Goal: Transaction & Acquisition: Purchase product/service

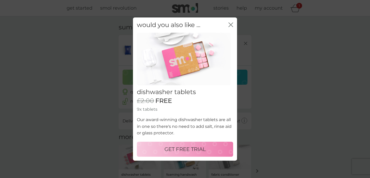
click at [174, 150] on p "GET FREE TRIAL" at bounding box center [184, 149] width 41 height 8
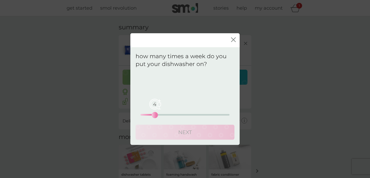
drag, startPoint x: 138, startPoint y: 116, endPoint x: 157, endPoint y: 116, distance: 18.2
click at [156, 116] on div "4" at bounding box center [155, 115] width 2 height 2
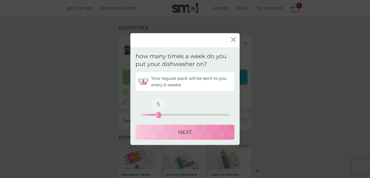
click at [159, 127] on button "NEXT" at bounding box center [184, 132] width 99 height 15
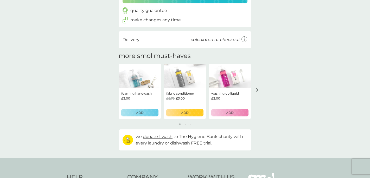
scroll to position [115, 0]
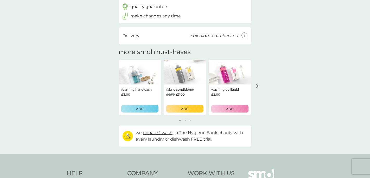
click at [256, 85] on icon "arrow right" at bounding box center [257, 86] width 2 height 4
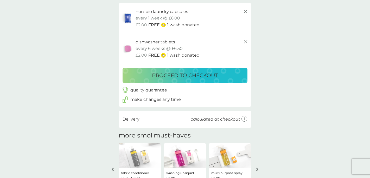
scroll to position [31, 0]
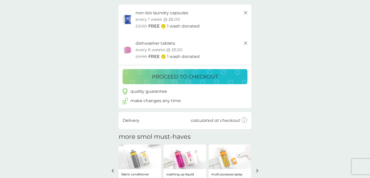
click at [225, 83] on button "proceed to checkout" at bounding box center [184, 76] width 125 height 15
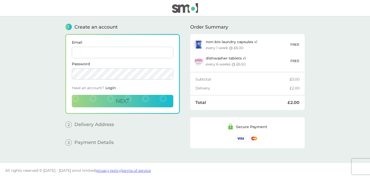
click at [139, 53] on input "Email" at bounding box center [122, 52] width 101 height 11
type input "[EMAIL_ADDRESS][DOMAIN_NAME]"
click at [153, 96] on button "Next" at bounding box center [122, 101] width 101 height 12
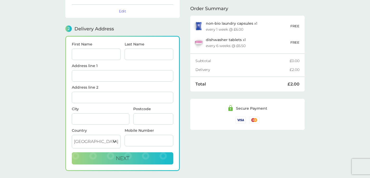
scroll to position [64, 0]
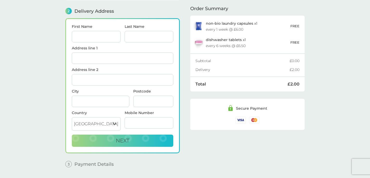
click at [107, 33] on input "First Name" at bounding box center [96, 36] width 49 height 11
type input "[PERSON_NAME]"
click at [142, 33] on input "Last Name" at bounding box center [149, 36] width 49 height 11
type input "[PERSON_NAME]"
click at [121, 55] on input "Address line 1" at bounding box center [122, 58] width 101 height 11
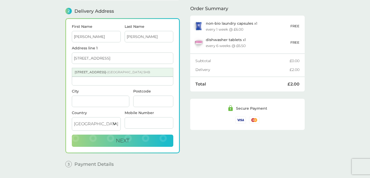
click at [107, 72] on span "[GEOGRAPHIC_DATA] 5HB" at bounding box center [128, 72] width 43 height 4
type input "[STREET_ADDRESS]"
type input "[GEOGRAPHIC_DATA]"
type input "BS16 5HB"
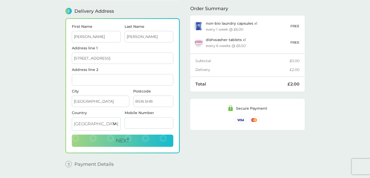
click at [77, 56] on input "[STREET_ADDRESS]" at bounding box center [122, 58] width 101 height 11
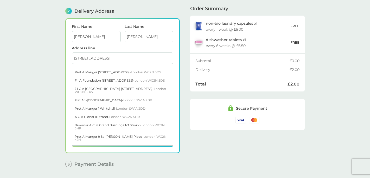
type input "[STREET_ADDRESS]"
click at [116, 48] on label "Address line 1" at bounding box center [122, 48] width 101 height 4
click at [116, 53] on input "[STREET_ADDRESS]" at bounding box center [122, 58] width 101 height 11
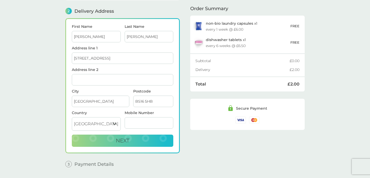
click at [115, 42] on div "First Name [PERSON_NAME]" at bounding box center [96, 36] width 53 height 22
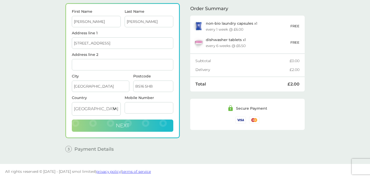
click at [128, 122] on span "Next" at bounding box center [123, 125] width 14 height 6
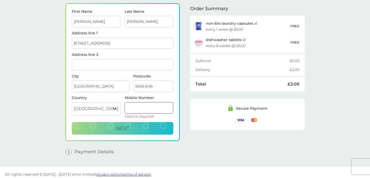
click at [137, 109] on input "Mobile Number" at bounding box center [149, 107] width 49 height 11
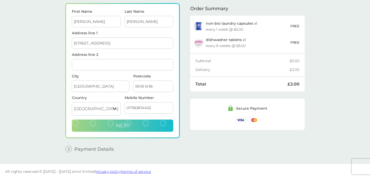
type input "07760874403"
click at [147, 121] on button "Next" at bounding box center [122, 126] width 101 height 12
checkbox input "true"
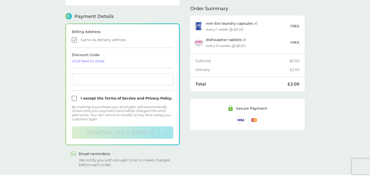
scroll to position [143, 0]
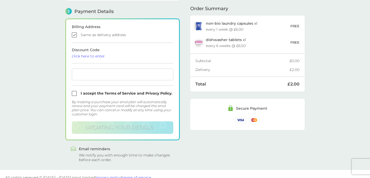
click at [74, 92] on input "checkbox" at bounding box center [122, 93] width 101 height 5
checkbox input "true"
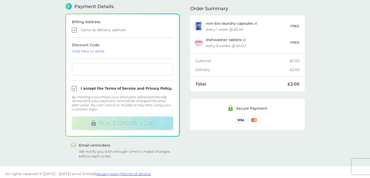
scroll to position [151, 0]
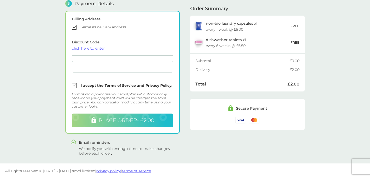
click at [126, 121] on span "PLACE ORDER - £2.00" at bounding box center [127, 120] width 56 height 6
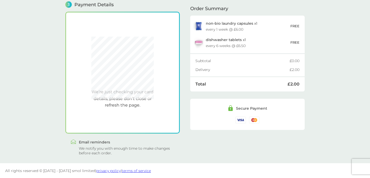
scroll to position [143, 0]
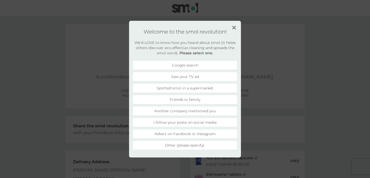
click at [216, 111] on li "Another company mentioned you" at bounding box center [185, 111] width 104 height 9
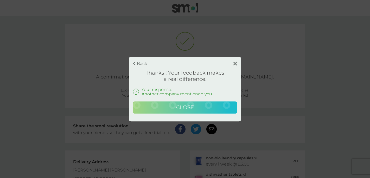
click at [221, 110] on button "Close" at bounding box center [185, 107] width 104 height 12
